Goal: Task Accomplishment & Management: Manage account settings

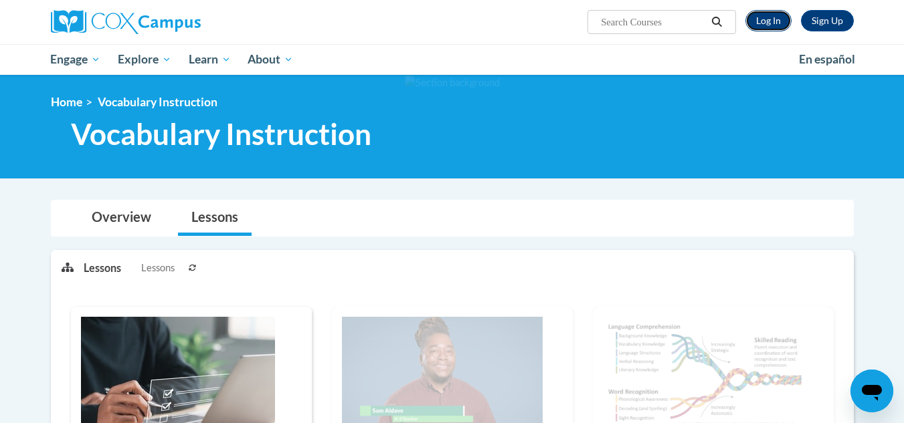
click at [754, 15] on link "Log In" at bounding box center [768, 20] width 46 height 21
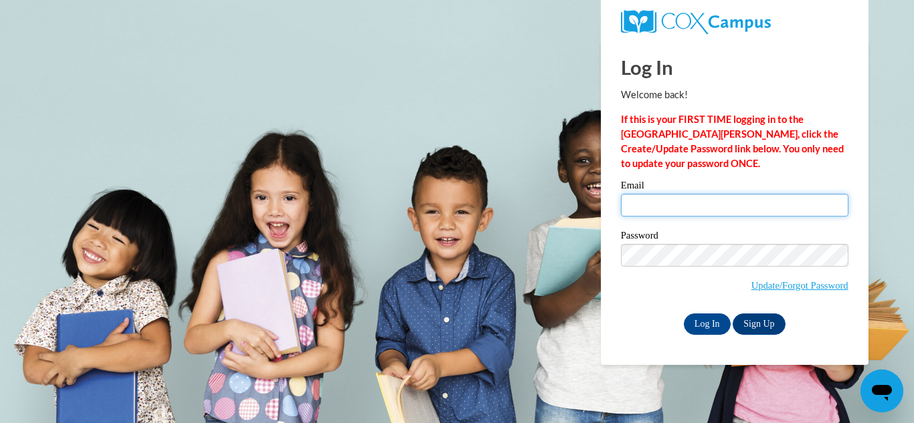
click at [711, 203] on input "Email" at bounding box center [734, 205] width 227 height 23
type input "[EMAIL_ADDRESS][DOMAIN_NAME]"
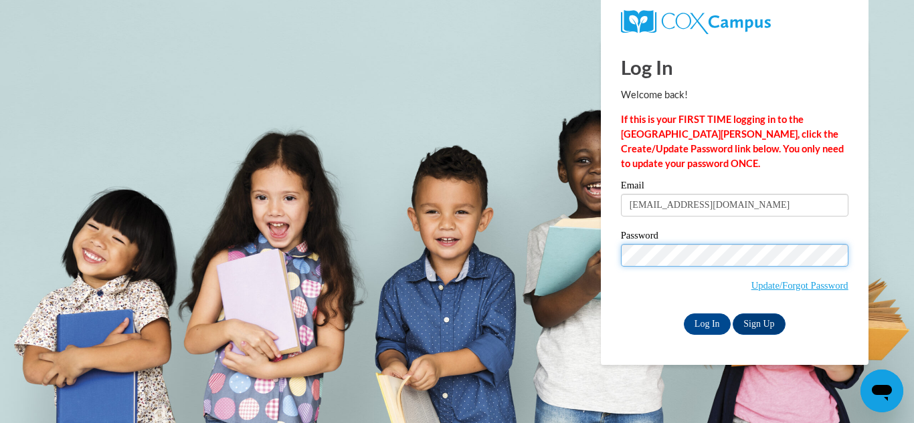
click at [684, 314] on input "Log In" at bounding box center [707, 324] width 47 height 21
